Goal: Information Seeking & Learning: Learn about a topic

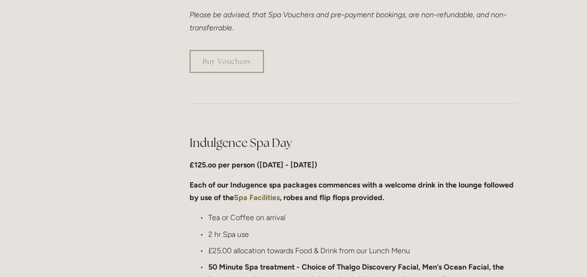
scroll to position [376, 0]
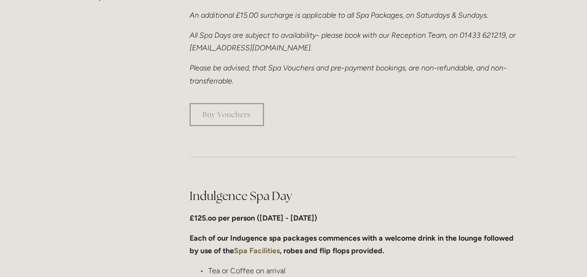
scroll to position [246, 0]
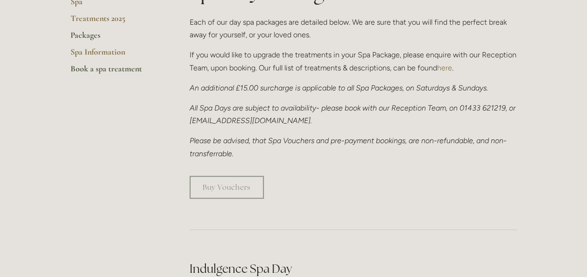
click at [128, 70] on link "Book a spa treatment" at bounding box center [114, 71] width 89 height 17
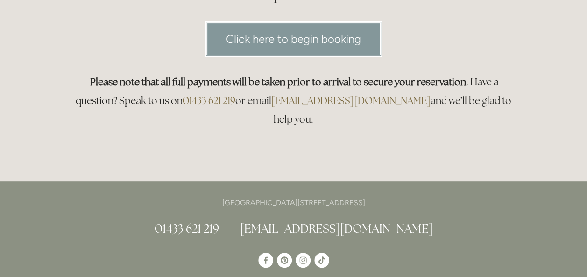
scroll to position [9, 0]
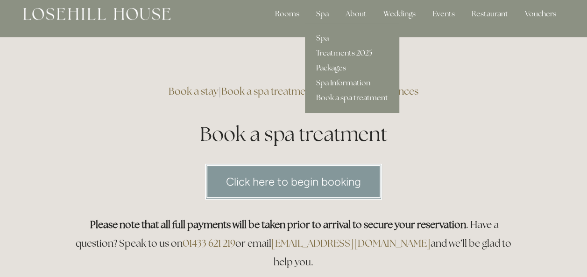
click at [348, 54] on link "Treatments 2025" at bounding box center [352, 53] width 94 height 15
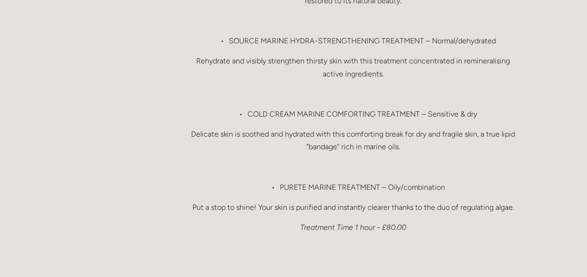
scroll to position [955, 0]
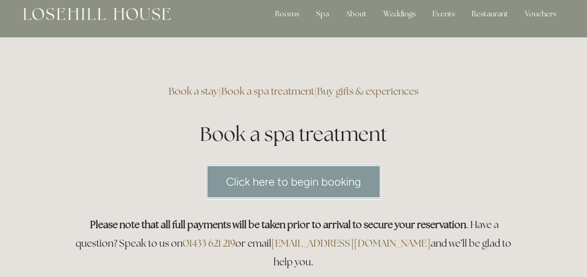
scroll to position [9, 0]
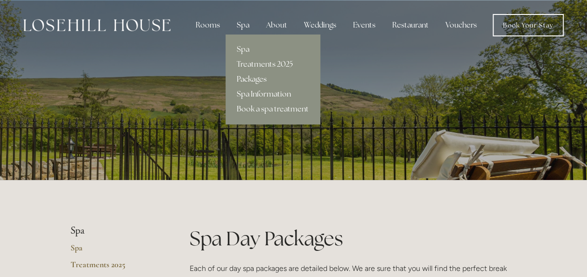
click at [270, 94] on link "Spa Information" at bounding box center [272, 94] width 94 height 15
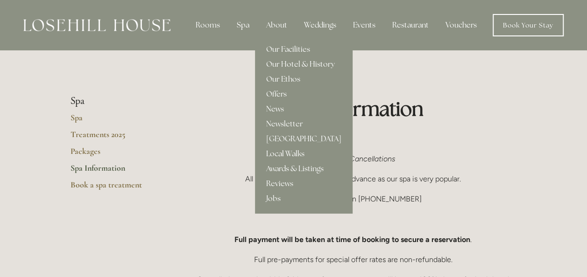
click at [277, 154] on link "Local Walks" at bounding box center [304, 154] width 98 height 15
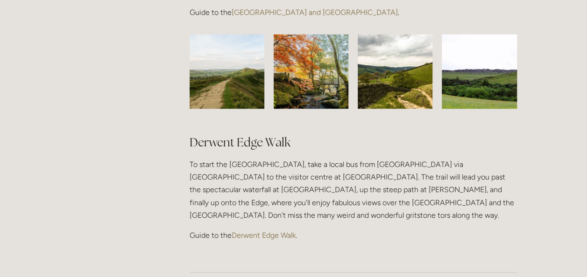
scroll to position [889, 0]
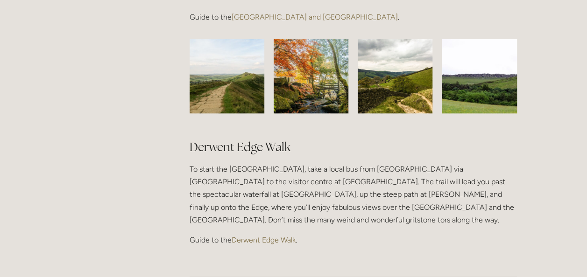
click at [288, 236] on link "Derwent Edge Walk" at bounding box center [264, 240] width 64 height 9
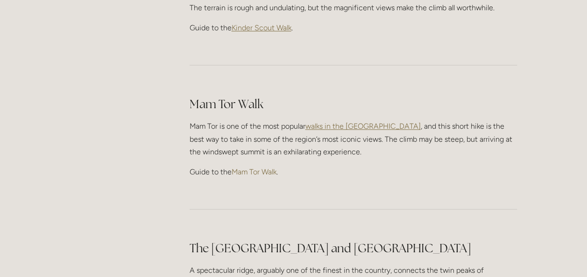
scroll to position [542, 0]
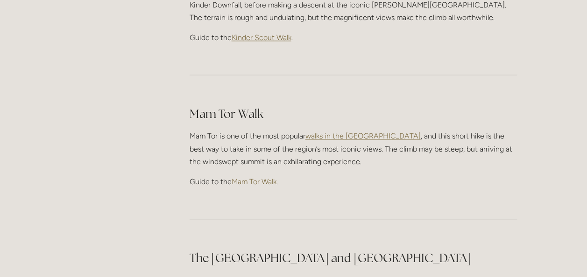
click at [273, 177] on link "Mam Tor Walk" at bounding box center [254, 181] width 45 height 9
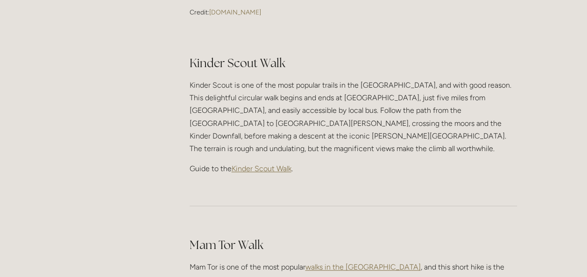
scroll to position [408, 0]
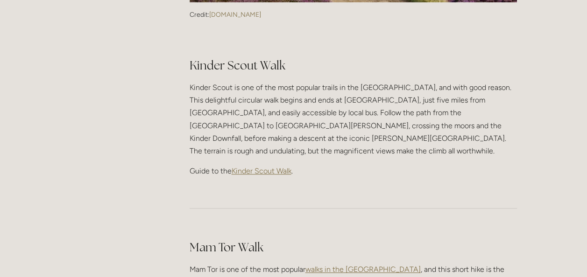
click at [289, 167] on span "Kinder Scout Walk" at bounding box center [262, 171] width 60 height 9
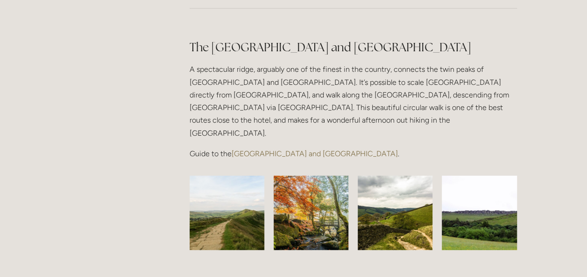
scroll to position [763, 0]
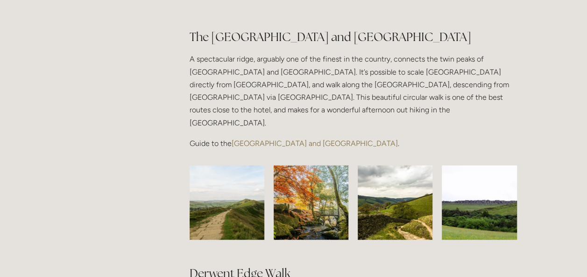
click at [312, 139] on link "[GEOGRAPHIC_DATA] and [GEOGRAPHIC_DATA]" at bounding box center [315, 143] width 166 height 9
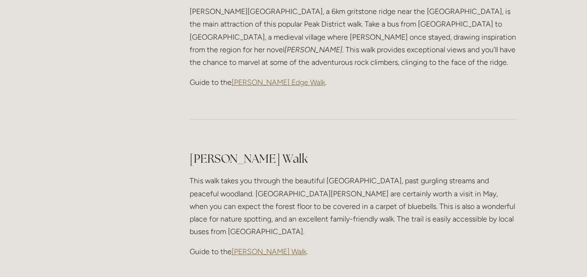
scroll to position [1267, 0]
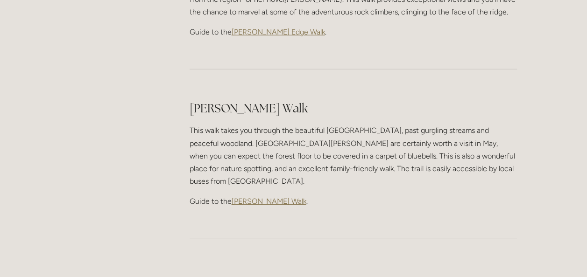
click at [265, 197] on span "[PERSON_NAME] Walk" at bounding box center [269, 201] width 75 height 9
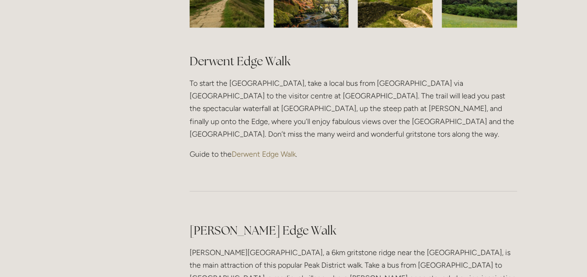
scroll to position [899, 0]
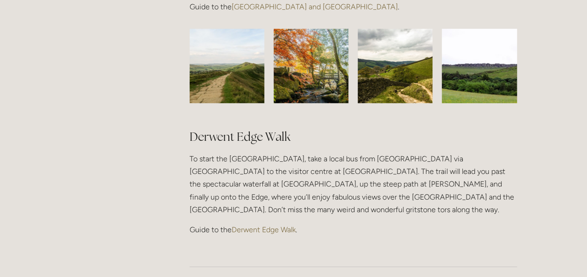
click at [246, 225] on link "Derwent Edge Walk" at bounding box center [264, 229] width 64 height 9
